Goal: Browse casually

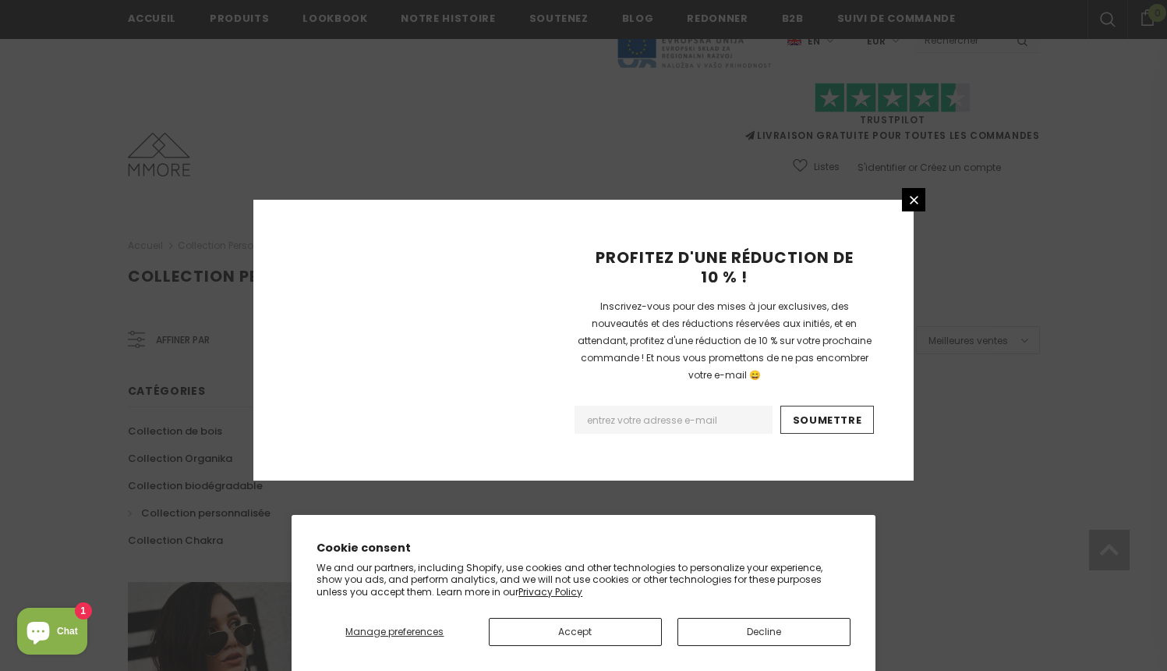
scroll to position [965, 0]
